Goal: Navigation & Orientation: Go to known website

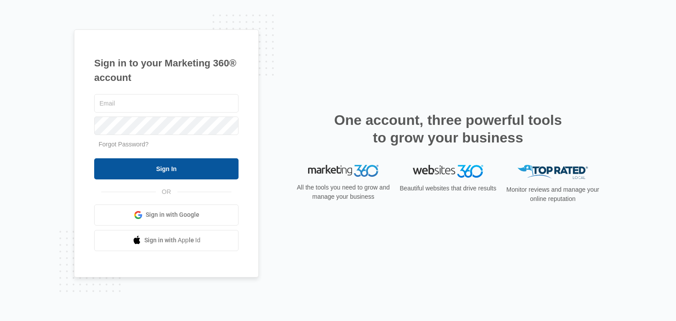
type input "[EMAIL_ADDRESS][DOMAIN_NAME]"
click at [193, 163] on input "Sign In" at bounding box center [166, 169] width 144 height 21
